Goal: Ask a question

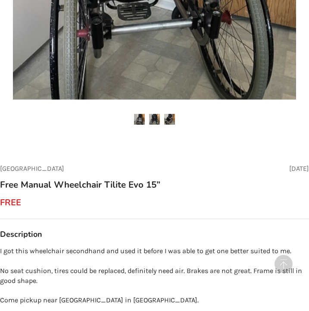
scroll to position [279, 0]
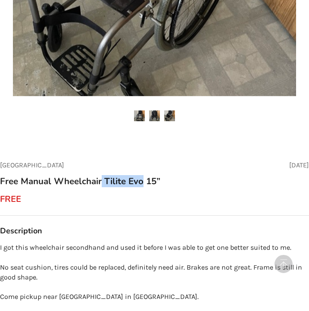
drag, startPoint x: 102, startPoint y: 180, endPoint x: 144, endPoint y: 180, distance: 41.9
click at [143, 180] on h3 "Free Manual Wheelchair Tilite Evo 15”" at bounding box center [80, 181] width 161 height 11
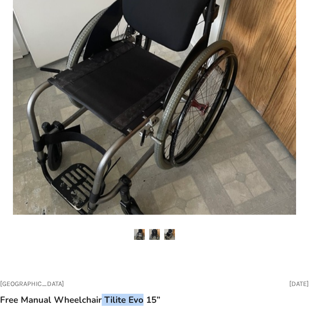
scroll to position [161, 0]
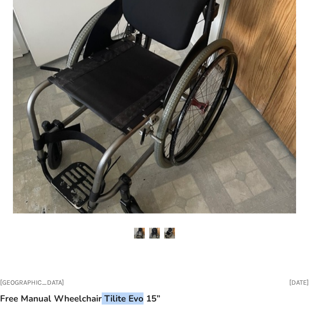
click at [157, 230] on img at bounding box center [154, 233] width 11 height 11
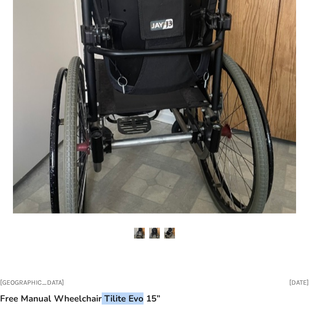
click at [170, 232] on img at bounding box center [169, 233] width 11 height 11
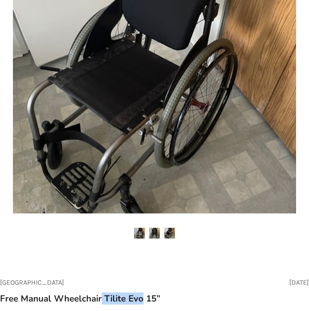
click at [140, 233] on img at bounding box center [139, 233] width 11 height 11
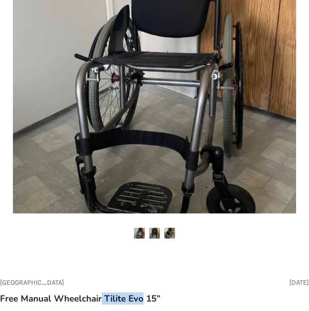
click at [150, 234] on img at bounding box center [154, 233] width 11 height 11
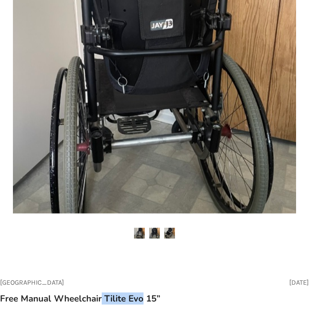
click at [157, 234] on img at bounding box center [154, 233] width 11 height 11
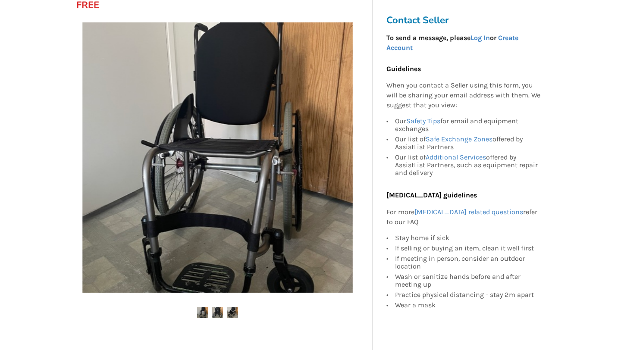
scroll to position [154, 0]
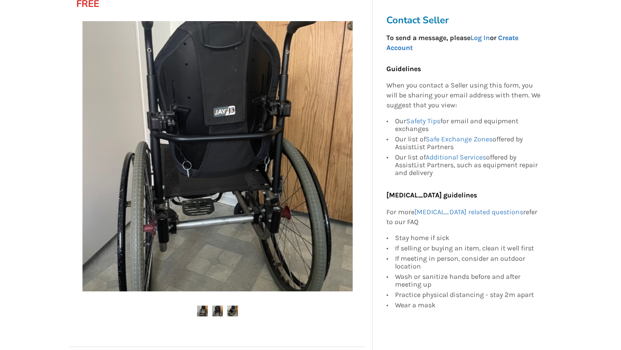
click at [309, 38] on link "Create Account" at bounding box center [453, 43] width 132 height 18
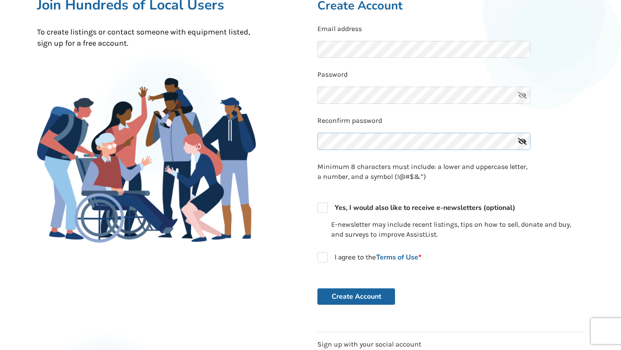
scroll to position [95, 0]
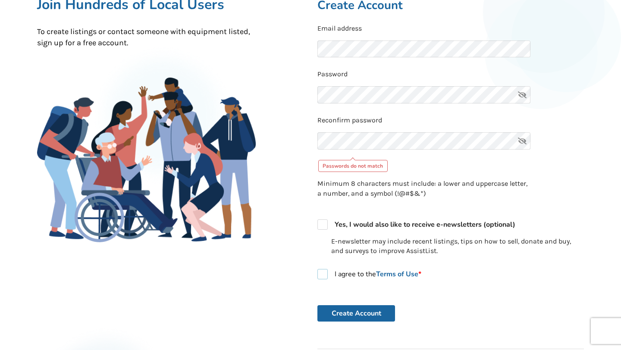
click at [309, 257] on form "Email address Password Reconfirm password Passwords do not match Minimum 8 char…" at bounding box center [451, 173] width 267 height 299
click at [309, 280] on div "I agree to the Terms of Use *" at bounding box center [451, 277] width 267 height 17
checkbox input "true"
click at [309, 143] on icon at bounding box center [522, 140] width 17 height 17
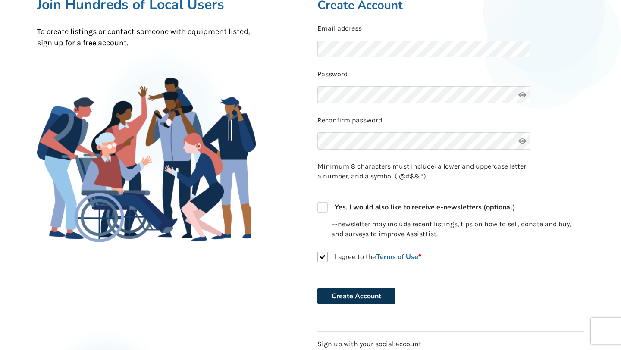
click at [309, 295] on button "Create Account" at bounding box center [357, 296] width 78 height 16
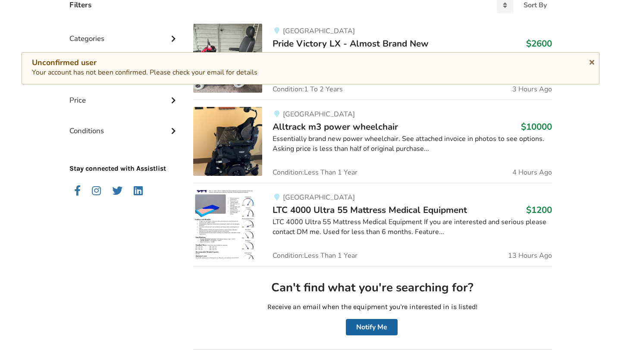
scroll to position [250, 0]
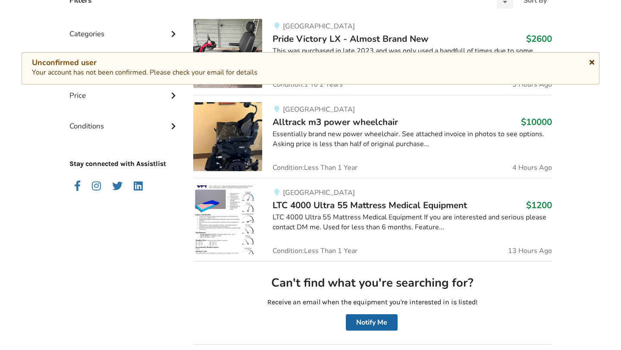
click at [309, 64] on icon at bounding box center [592, 60] width 8 height 7
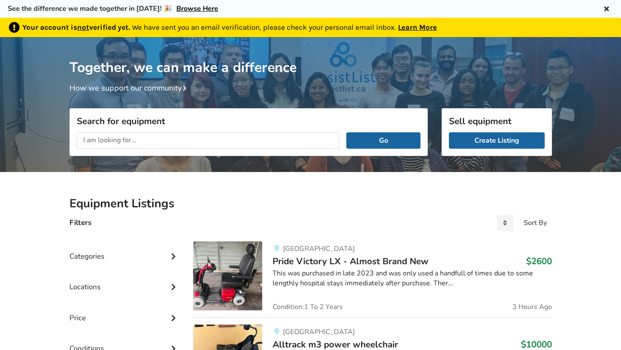
scroll to position [30, 0]
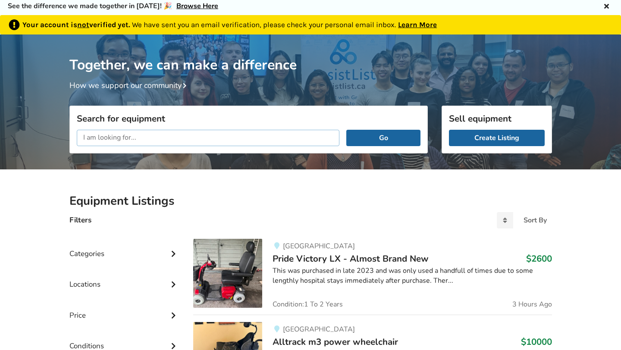
click at [202, 133] on input "text" at bounding box center [208, 138] width 263 height 16
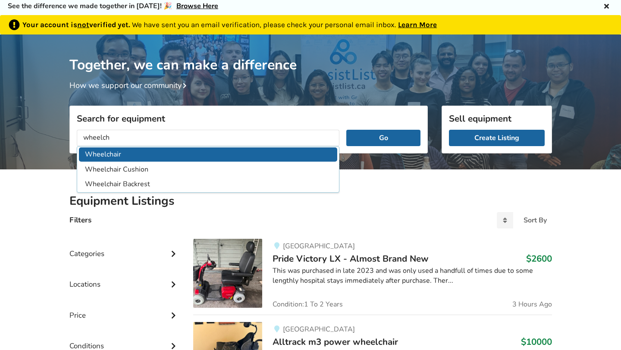
click at [119, 156] on li "Wheelchair" at bounding box center [208, 155] width 259 height 14
type input "Wheelchair"
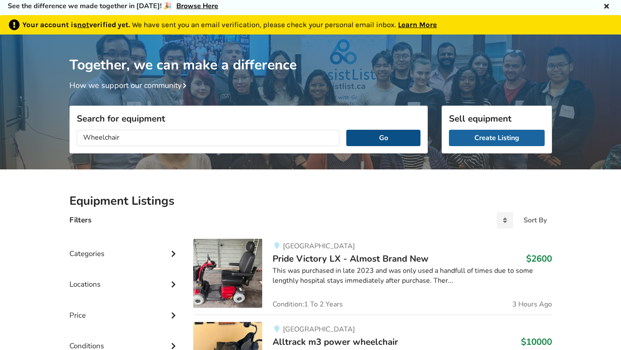
click at [309, 139] on button "Go" at bounding box center [384, 138] width 74 height 16
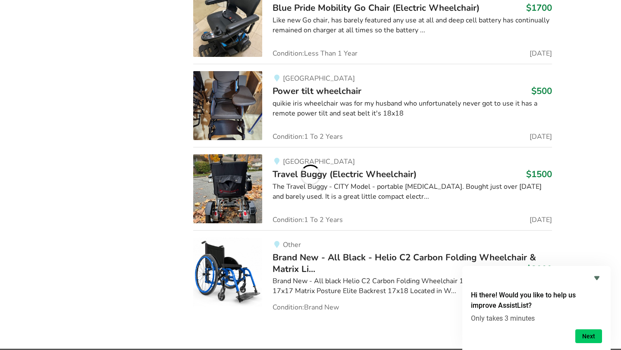
scroll to position [897, 0]
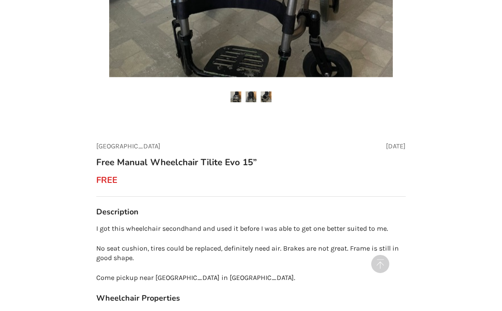
scroll to position [356, 0]
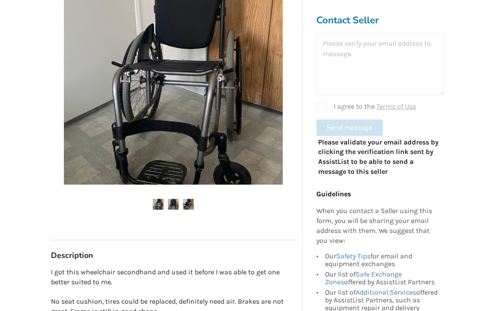
click at [309, 53] on div at bounding box center [380, 64] width 128 height 62
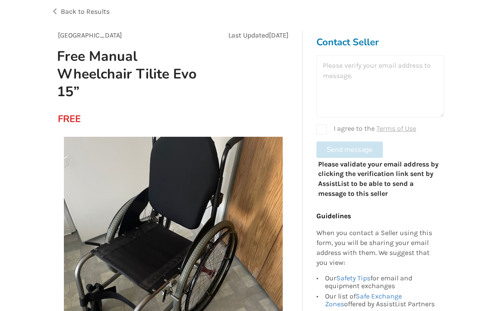
scroll to position [0, 0]
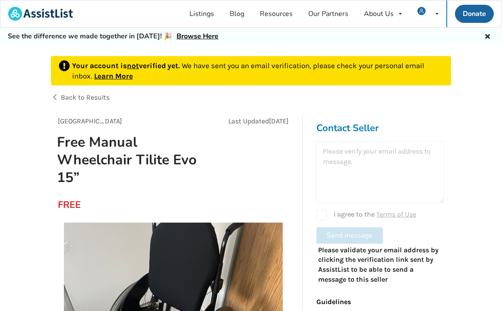
click at [309, 166] on div at bounding box center [380, 172] width 128 height 62
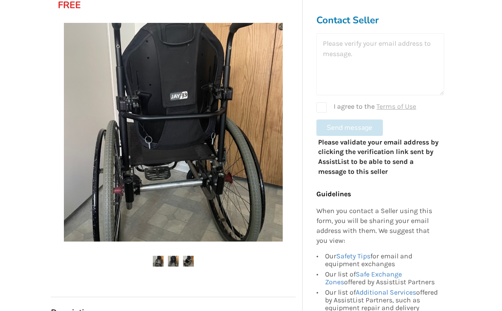
scroll to position [216, 0]
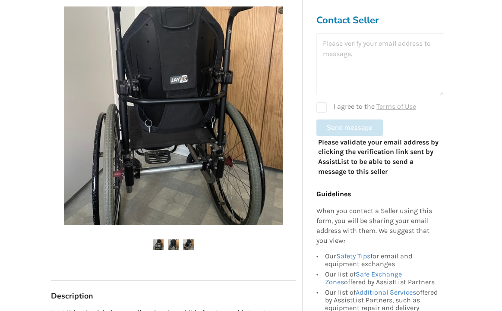
click at [169, 242] on img at bounding box center [173, 245] width 11 height 11
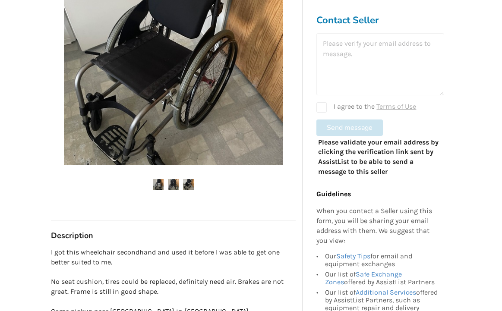
scroll to position [277, 0]
click at [177, 183] on img at bounding box center [173, 184] width 11 height 11
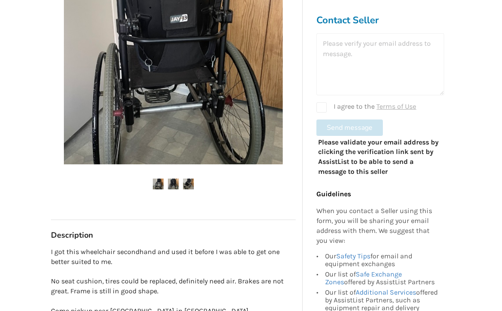
click at [194, 179] on ul at bounding box center [173, 185] width 245 height 12
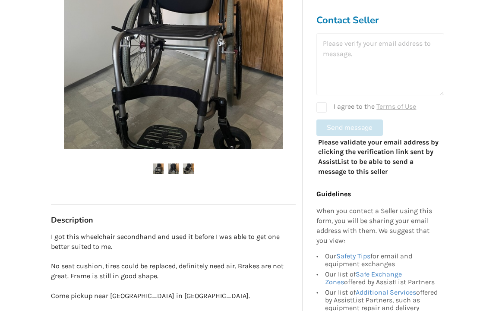
scroll to position [294, 0]
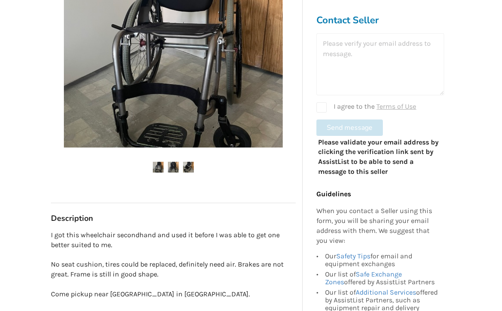
click at [176, 165] on img at bounding box center [173, 167] width 11 height 11
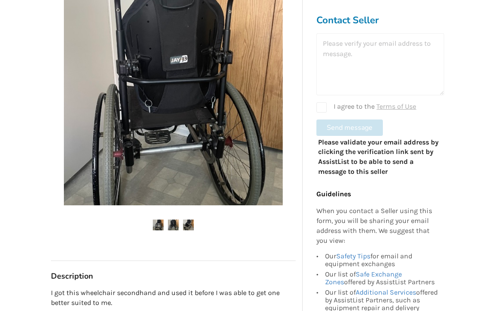
scroll to position [239, 0]
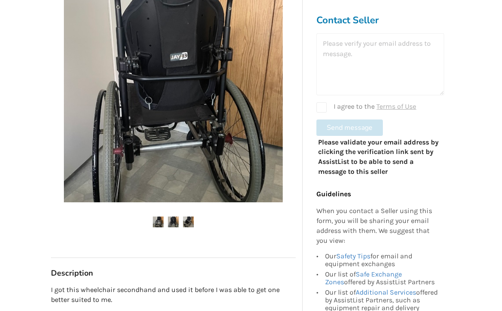
click at [189, 217] on img at bounding box center [188, 222] width 11 height 11
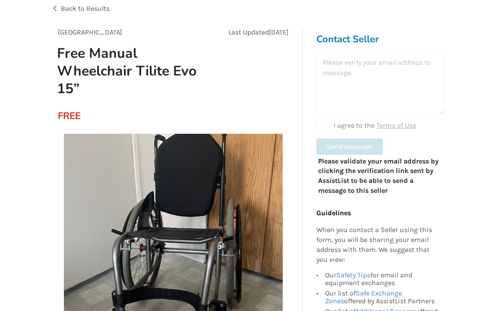
scroll to position [0, 0]
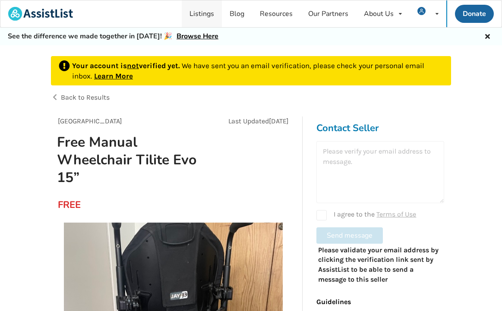
click at [204, 6] on link "Listings" at bounding box center [202, 13] width 40 height 27
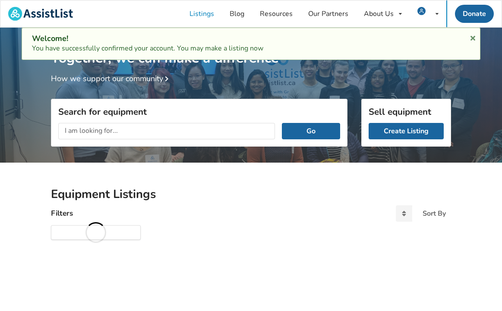
scroll to position [28, 0]
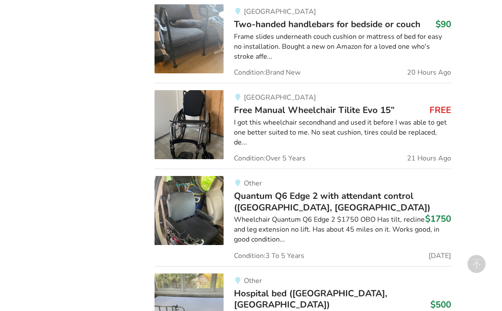
scroll to position [1447, 0]
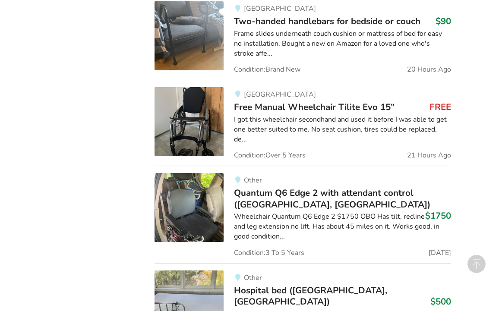
click at [280, 108] on span "Free Manual Wheelchair Tilite Evo 15”" at bounding box center [314, 107] width 161 height 12
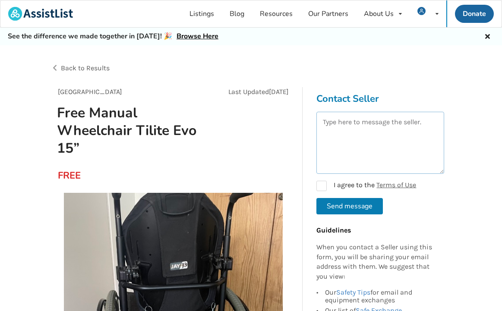
click at [357, 122] on textarea at bounding box center [380, 143] width 128 height 62
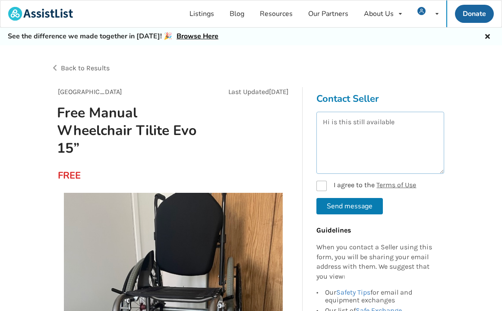
type textarea "Hi is this still available"
click at [323, 186] on label "I agree to the Terms of Use" at bounding box center [366, 186] width 100 height 10
checkbox input "true"
click at [331, 209] on button "Send message" at bounding box center [349, 206] width 66 height 16
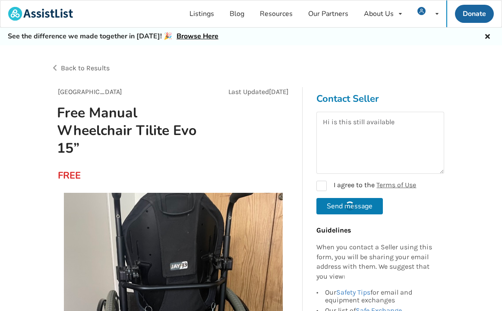
checkbox input "false"
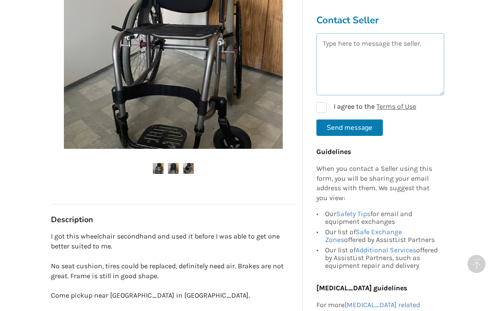
click at [368, 52] on textarea at bounding box center [380, 64] width 128 height 62
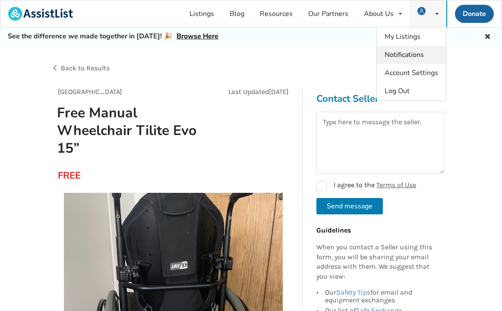
click at [403, 57] on span "Notifications" at bounding box center [404, 54] width 39 height 9
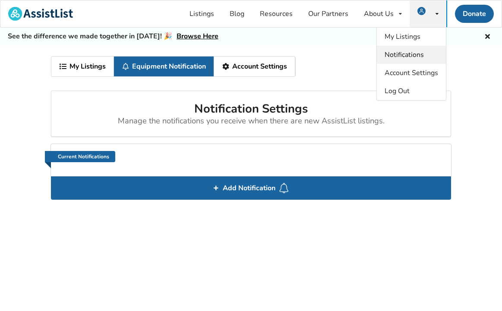
click at [404, 59] on span "Notifications" at bounding box center [404, 54] width 39 height 9
click at [400, 53] on span "Notifications" at bounding box center [404, 54] width 39 height 9
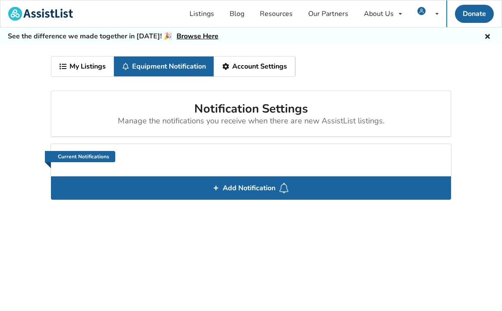
click at [492, 32] on div "See the difference we made together in 2024! 🎉 Browse Here" at bounding box center [251, 37] width 502 height 18
click at [486, 32] on icon at bounding box center [487, 35] width 8 height 7
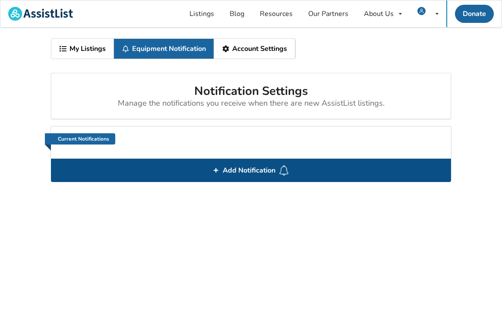
click at [248, 176] on span "Add Notification" at bounding box center [249, 171] width 60 height 14
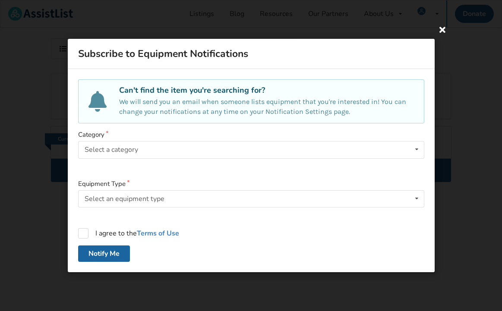
click at [443, 29] on icon at bounding box center [443, 30] width 16 height 16
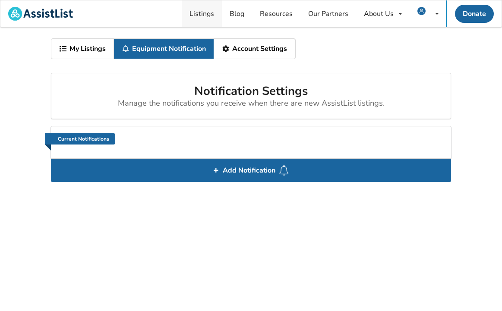
click at [207, 17] on link "Listings" at bounding box center [202, 13] width 40 height 27
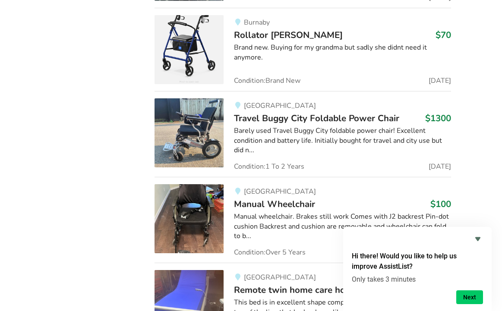
scroll to position [4783, 0]
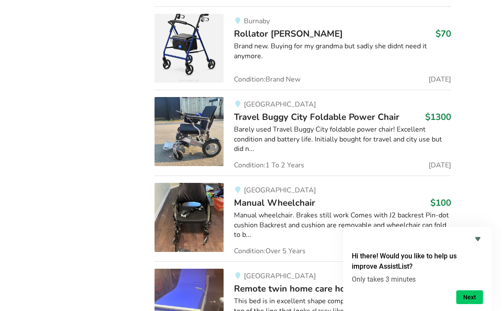
click at [276, 197] on span "Manual Wheelchair" at bounding box center [274, 203] width 81 height 12
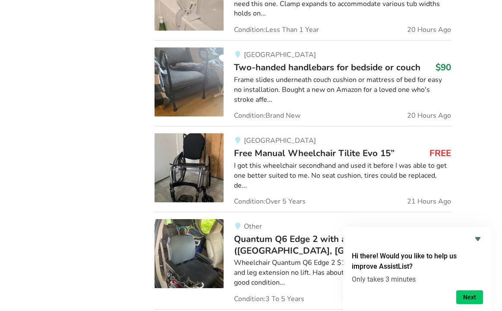
scroll to position [1457, 0]
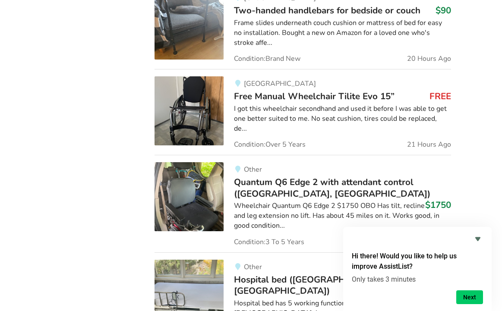
click at [280, 93] on span "Free Manual Wheelchair Tilite Evo 15”" at bounding box center [314, 96] width 161 height 12
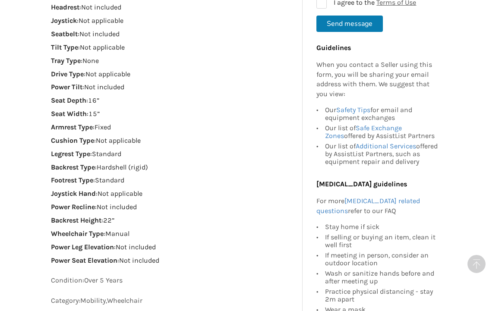
scroll to position [604, 0]
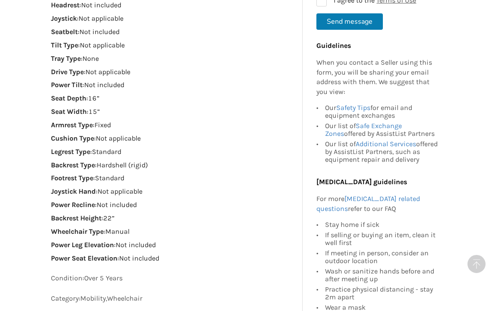
click at [244, 152] on p "Legrest Type : Standard" at bounding box center [173, 152] width 245 height 10
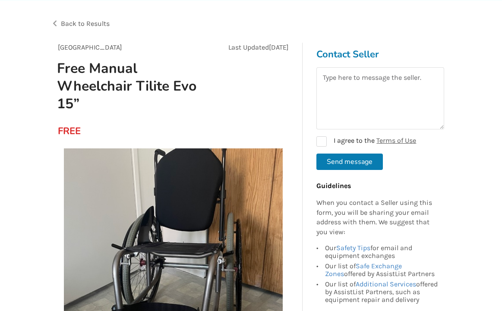
scroll to position [0, 0]
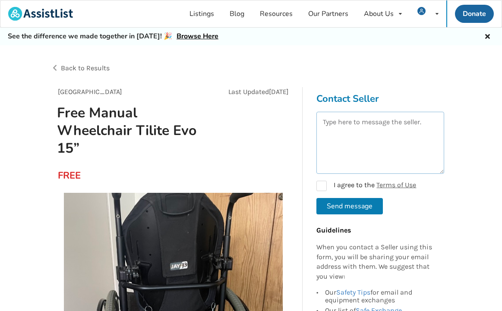
click at [367, 136] on textarea at bounding box center [380, 143] width 128 height 62
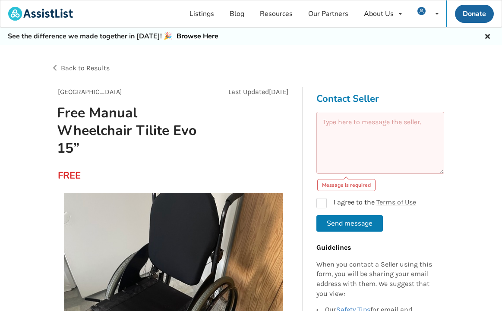
click at [349, 118] on textarea at bounding box center [380, 143] width 128 height 62
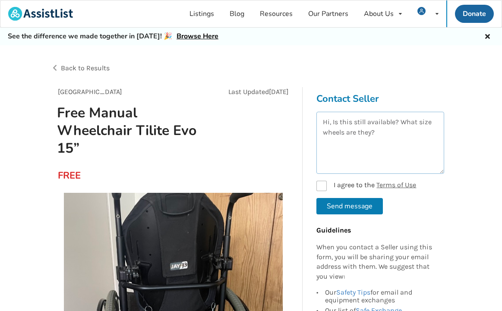
type textarea "Hi, Is this still available? What size wheels are they?"
click at [326, 185] on label "I agree to the Terms of Use" at bounding box center [366, 186] width 100 height 10
checkbox input "true"
click at [326, 203] on button "Send message" at bounding box center [349, 206] width 66 height 16
checkbox input "false"
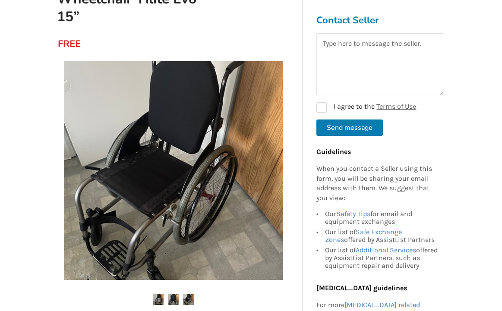
scroll to position [131, 0]
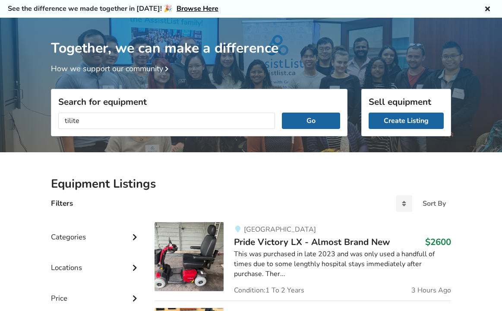
click at [282, 113] on button "Go" at bounding box center [311, 121] width 58 height 16
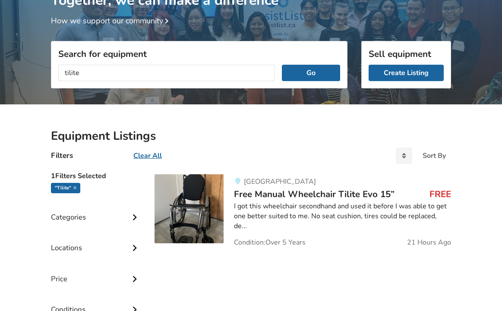
drag, startPoint x: 99, startPoint y: 77, endPoint x: 36, endPoint y: 73, distance: 63.1
click at [36, 73] on div "Together, we can make a difference How we support our community Search for equi…" at bounding box center [251, 193] width 502 height 447
type input "rigid wheelchair"
click at [282, 65] on button "Go" at bounding box center [311, 73] width 58 height 16
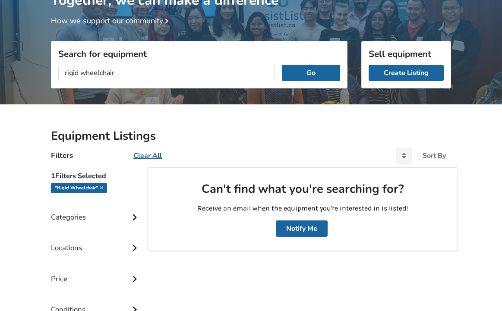
drag, startPoint x: 166, startPoint y: 71, endPoint x: 33, endPoint y: 68, distance: 132.5
click at [33, 68] on div "Together, we can make a difference How we support our community Search for equi…" at bounding box center [251, 193] width 502 height 447
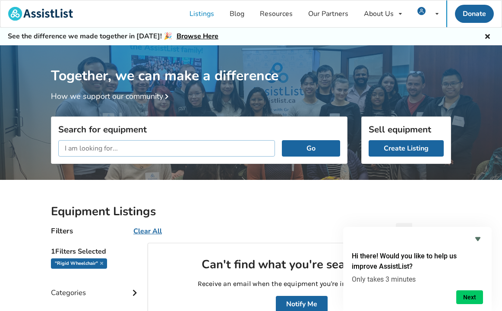
click at [204, 151] on input "text" at bounding box center [166, 148] width 217 height 16
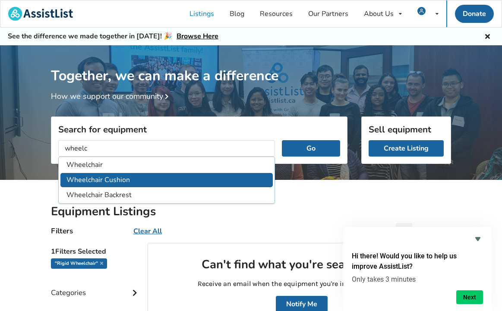
click at [168, 181] on li "Wheelchair Cushion" at bounding box center [166, 180] width 212 height 14
type input "Wheelchair Cushion"
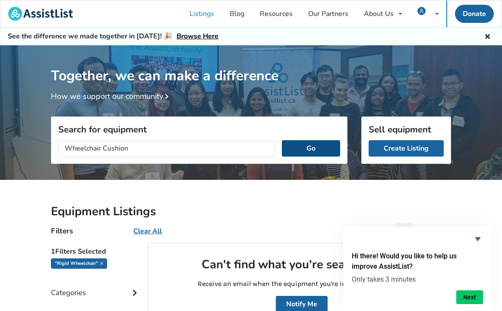
click at [294, 151] on button "Go" at bounding box center [311, 148] width 58 height 16
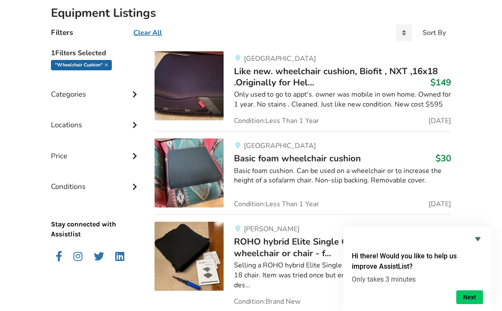
scroll to position [200, 0]
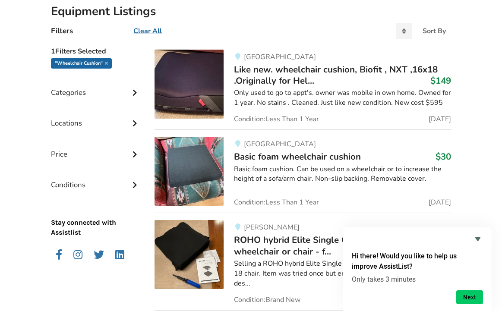
click at [275, 73] on span "Like new. wheelchair cushion, Biofit , NXT ,16x18 .Originally for Hel..." at bounding box center [336, 74] width 204 height 23
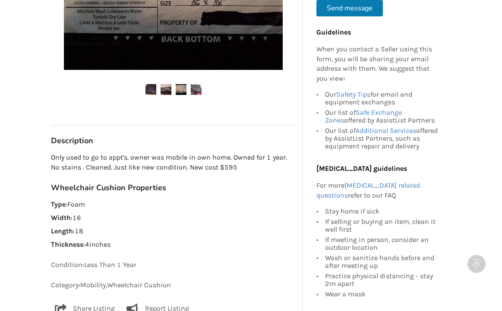
scroll to position [363, 0]
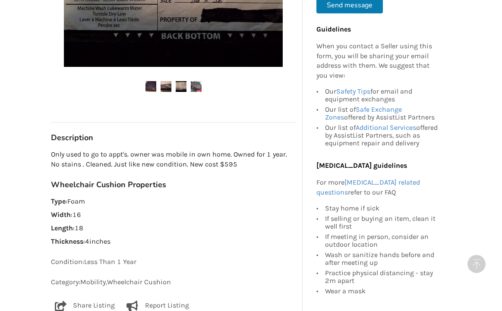
click at [186, 84] on ul at bounding box center [173, 87] width 245 height 12
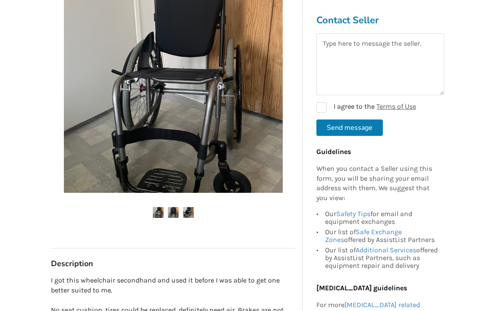
scroll to position [218, 0]
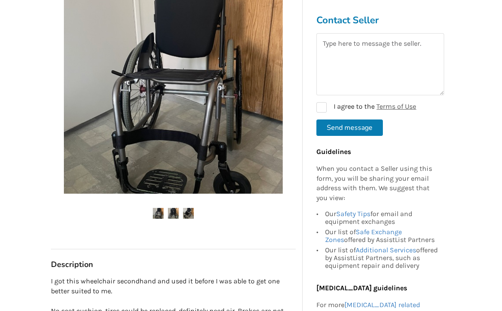
click at [174, 215] on img at bounding box center [173, 213] width 11 height 11
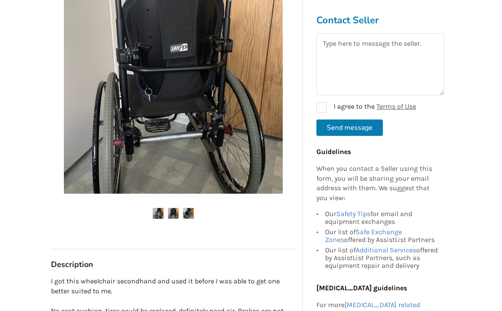
click at [164, 212] on ul at bounding box center [173, 214] width 245 height 12
click at [192, 212] on img at bounding box center [188, 213] width 11 height 11
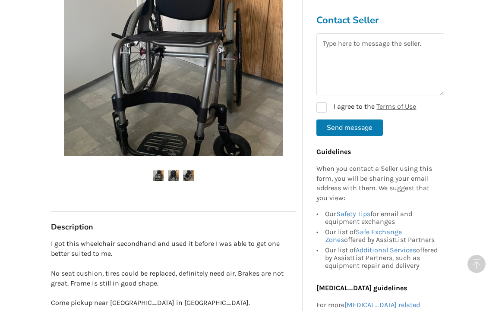
scroll to position [262, 0]
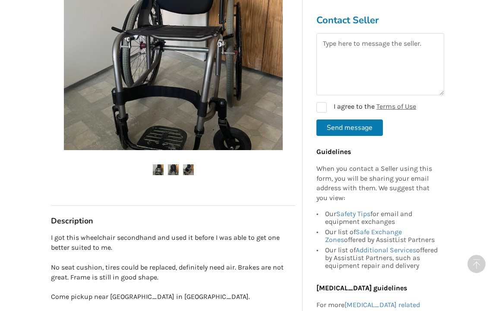
click at [169, 170] on img at bounding box center [173, 169] width 11 height 11
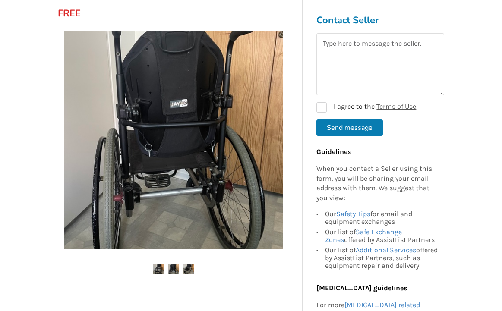
scroll to position [163, 0]
click at [187, 277] on div at bounding box center [173, 158] width 245 height 265
click at [177, 271] on img at bounding box center [173, 268] width 11 height 11
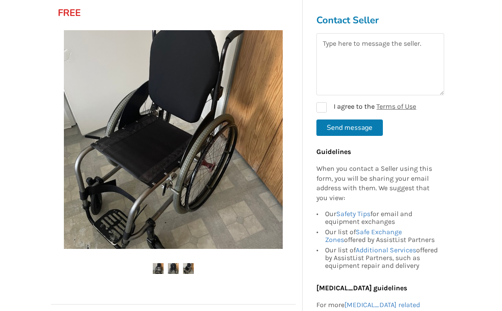
click at [174, 268] on img at bounding box center [173, 268] width 11 height 11
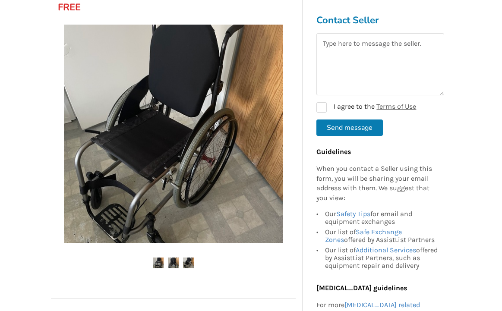
scroll to position [170, 0]
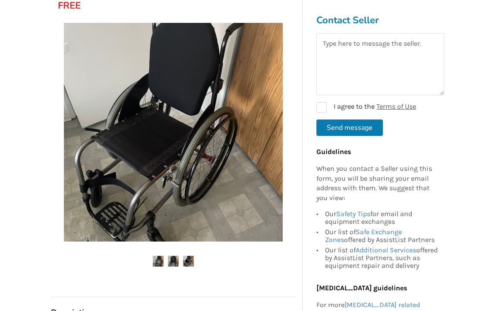
click at [186, 261] on img at bounding box center [188, 261] width 11 height 11
click at [178, 261] on img at bounding box center [173, 261] width 11 height 11
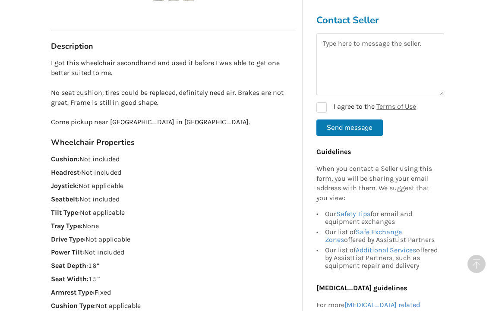
scroll to position [442, 0]
